Goal: Use online tool/utility: Use online tool/utility

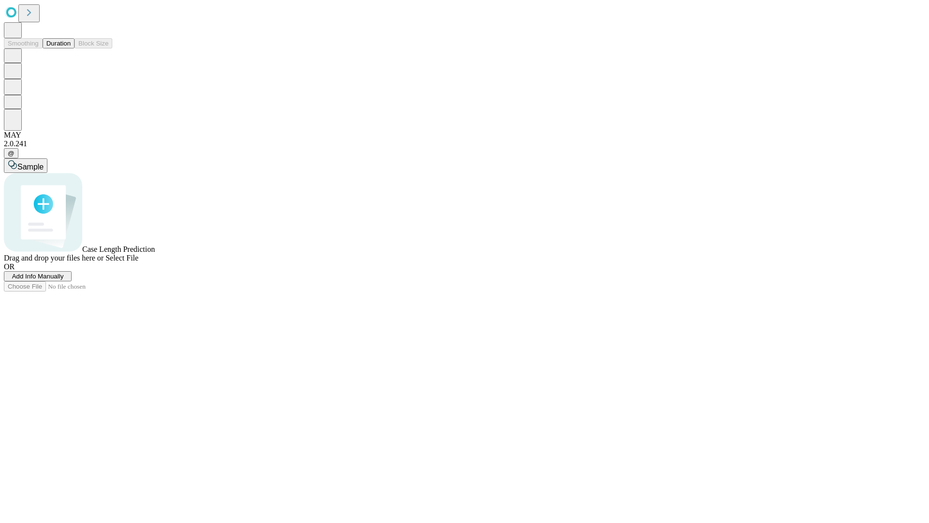
click at [71, 48] on button "Duration" at bounding box center [59, 43] width 32 height 10
click at [138, 262] on span "Select File" at bounding box center [121, 258] width 33 height 8
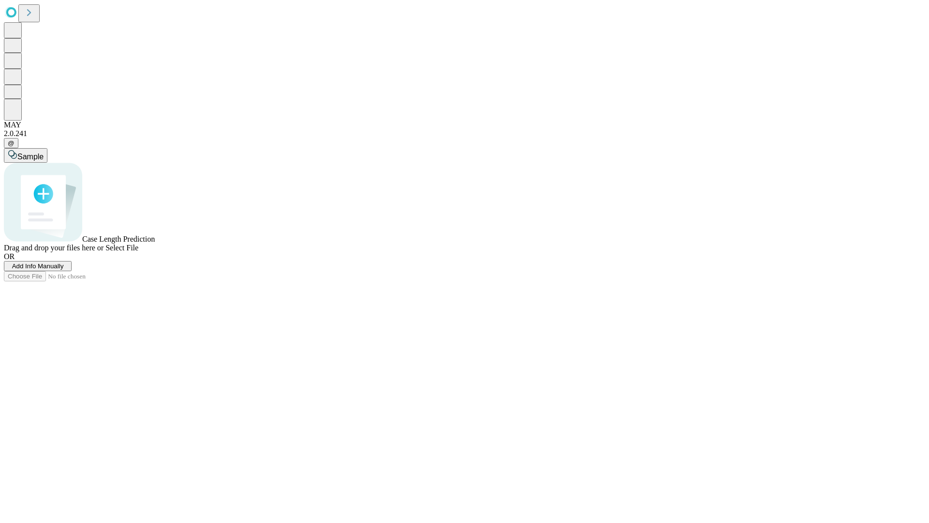
click at [138, 252] on span "Select File" at bounding box center [121, 247] width 33 height 8
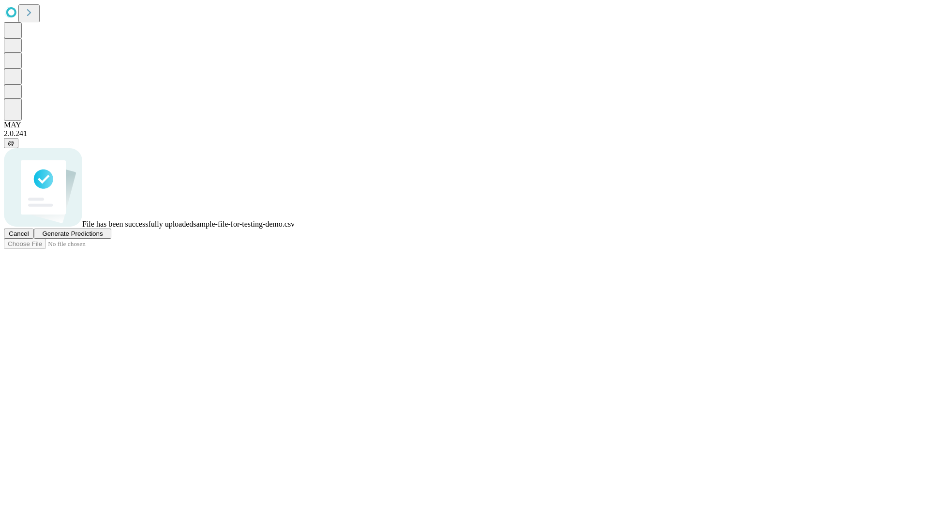
click at [103, 237] on span "Generate Predictions" at bounding box center [72, 233] width 60 height 7
